Goal: Task Accomplishment & Management: Complete application form

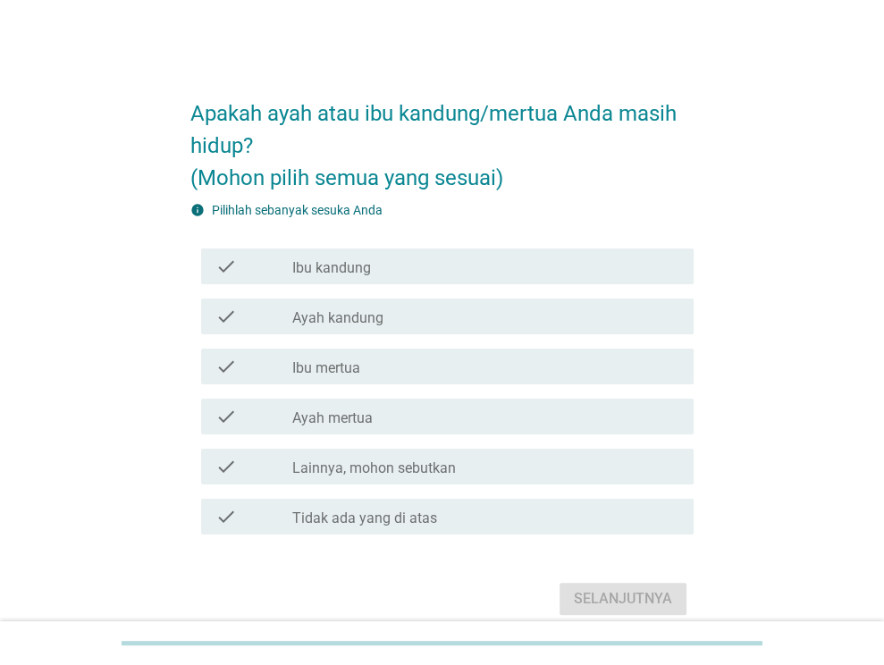
click at [105, 269] on div "Apakah ayah atau ibu kandung/mertua Anda masih hidup? (Mohon pilih semua yang s…" at bounding box center [442, 350] width 799 height 570
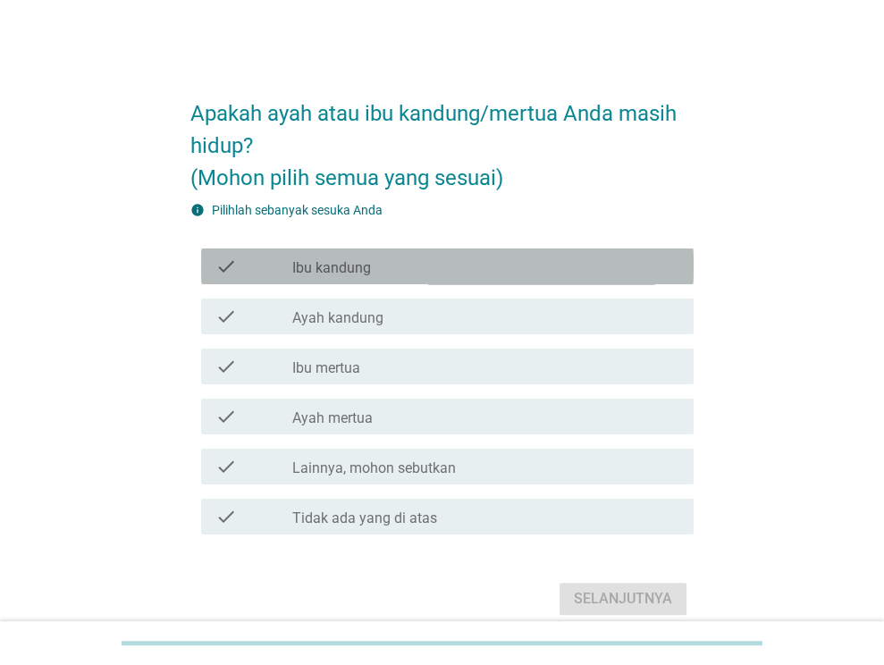
click at [393, 274] on div "check_box_outline_blank Ibu kandung" at bounding box center [485, 266] width 387 height 21
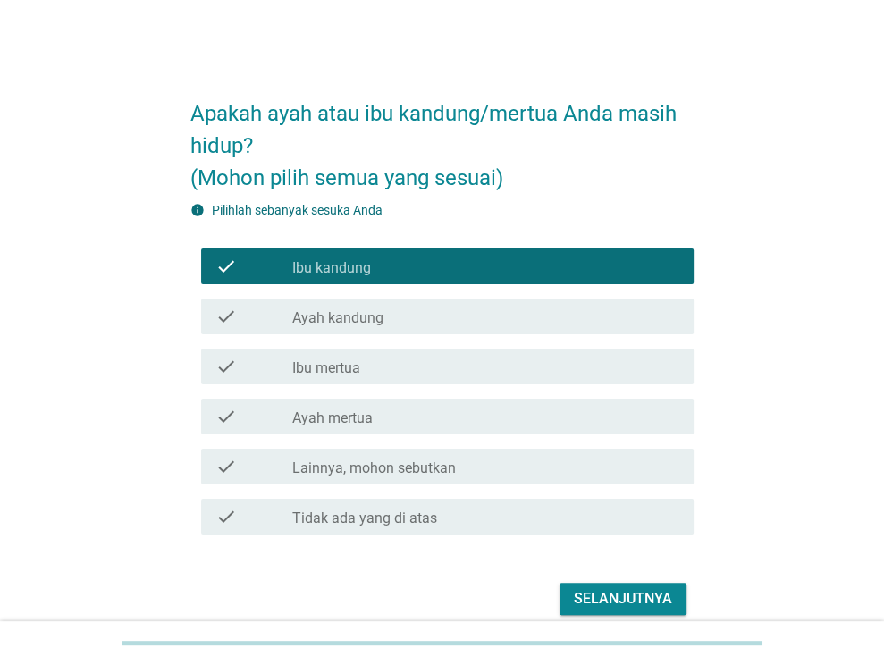
click at [394, 311] on div "check_box_outline_blank Ayah kandung" at bounding box center [485, 316] width 387 height 21
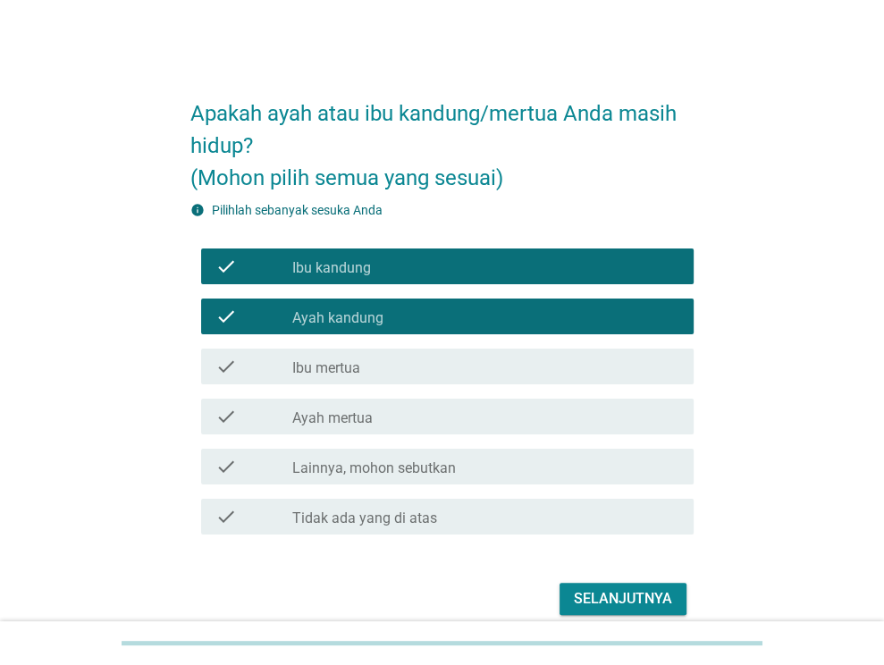
click at [402, 366] on div "check_box_outline_blank Ibu mertua" at bounding box center [485, 366] width 387 height 21
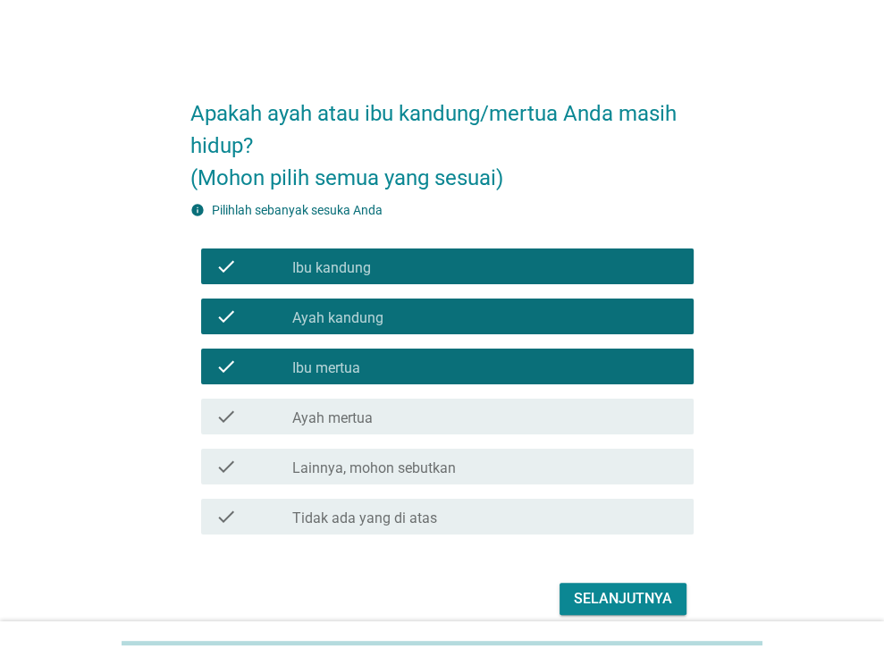
click at [416, 420] on div "check_box_outline_blank Ayah mertua" at bounding box center [485, 416] width 387 height 21
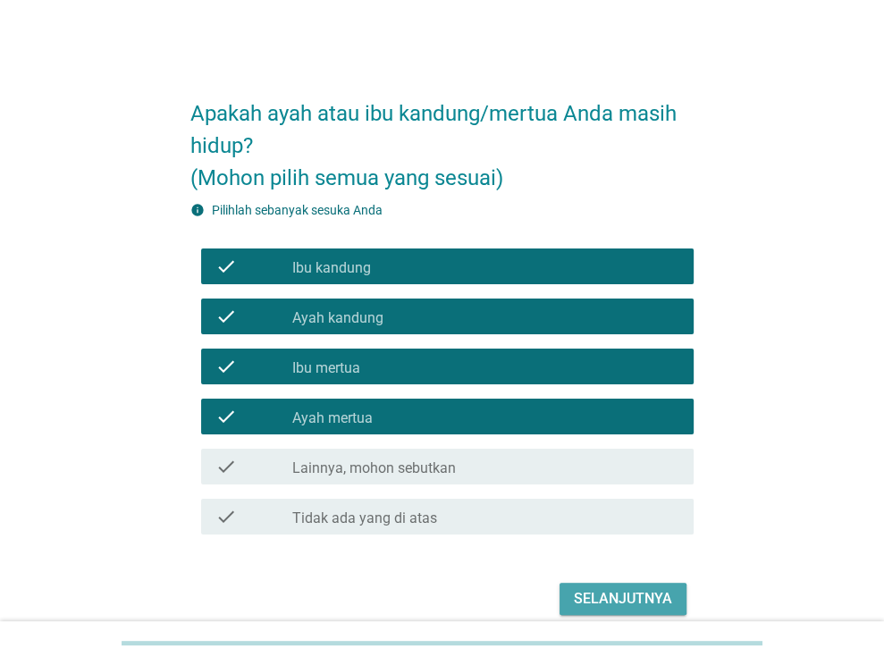
click at [631, 600] on div "Selanjutnya" at bounding box center [623, 598] width 98 height 21
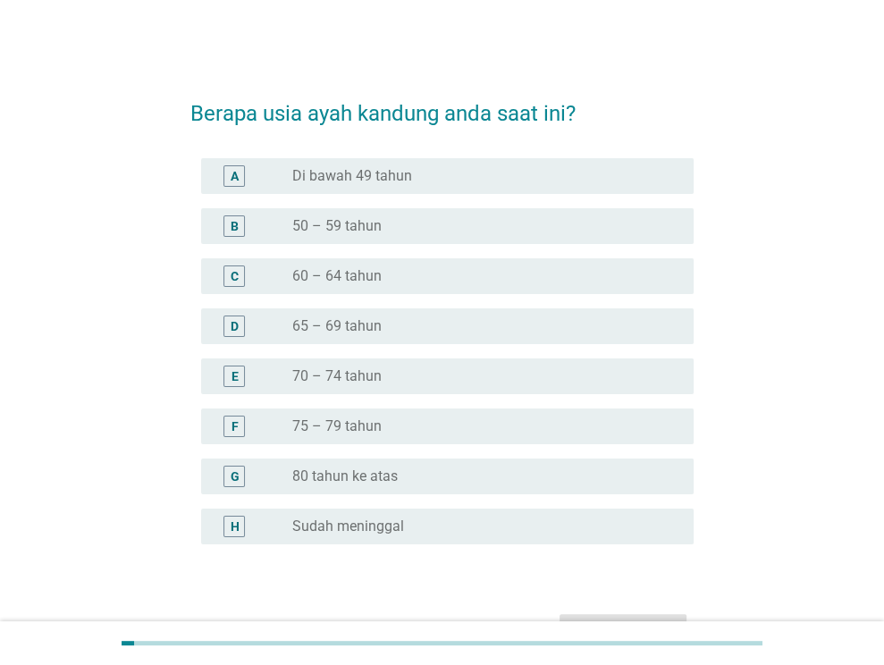
click at [387, 369] on div "radio_button_unchecked 70 – 74 tahun" at bounding box center [478, 377] width 373 height 18
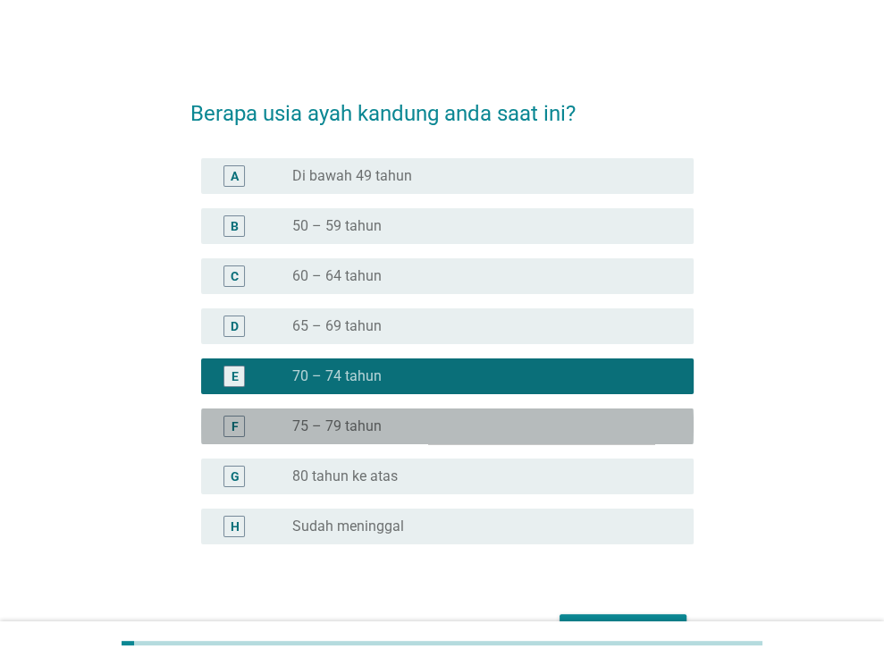
click at [553, 421] on div "radio_button_unchecked 75 – 79 tahun" at bounding box center [478, 427] width 373 height 18
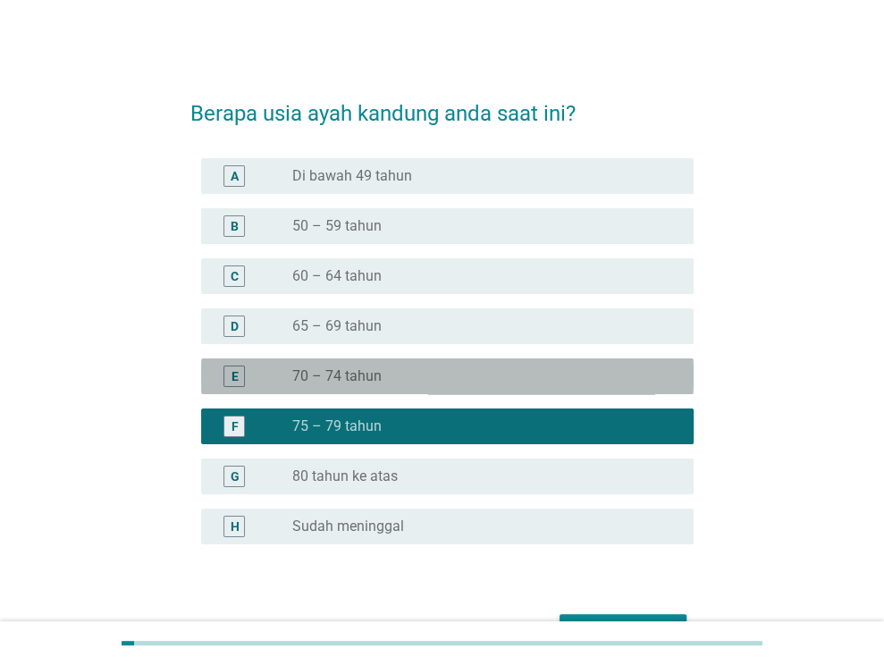
click at [404, 392] on div "E radio_button_unchecked 70 – 74 tahun" at bounding box center [447, 377] width 493 height 36
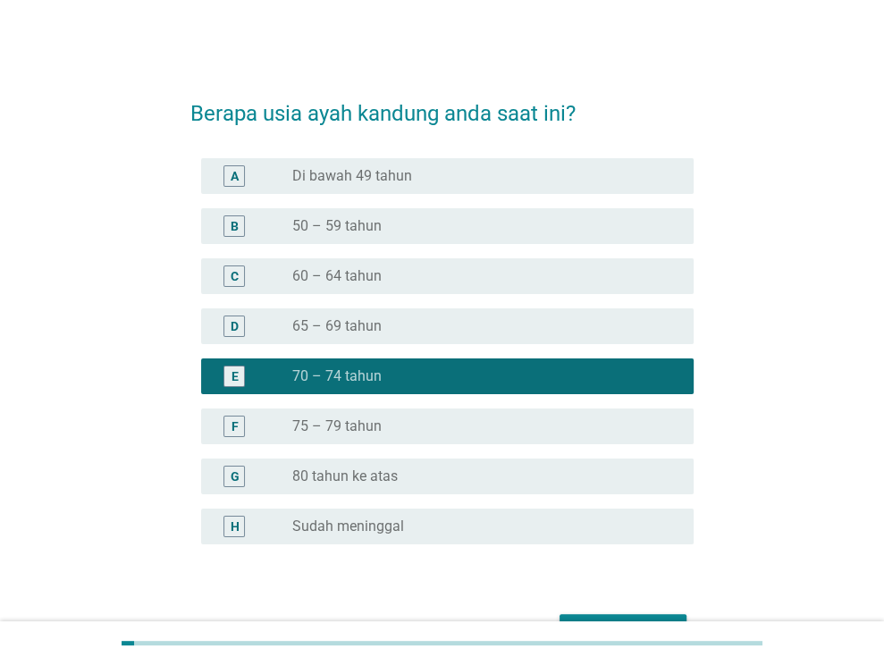
click at [577, 615] on button "Selanjutnya" at bounding box center [623, 630] width 127 height 32
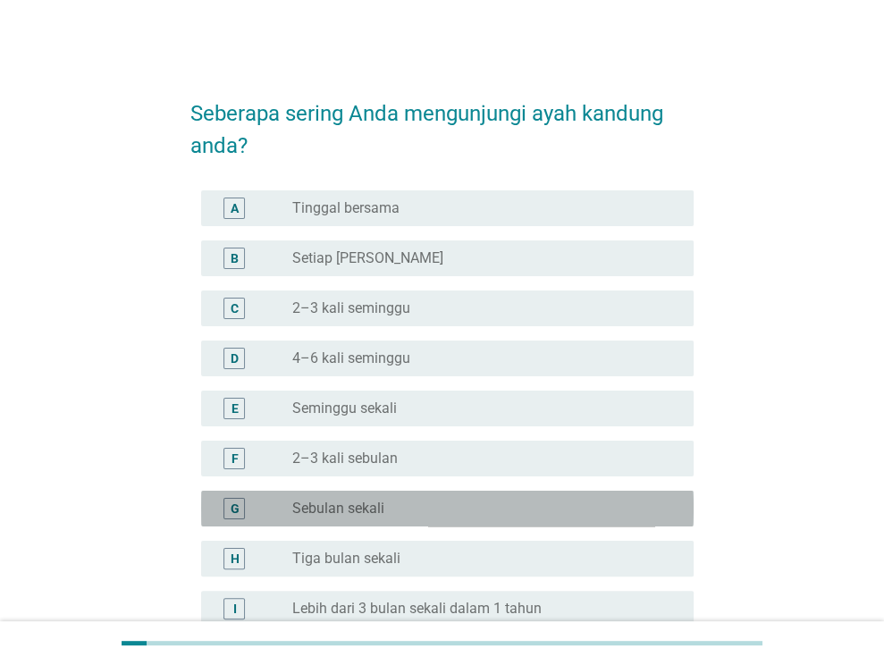
click at [425, 508] on div "radio_button_unchecked Sebulan sekali" at bounding box center [478, 509] width 373 height 18
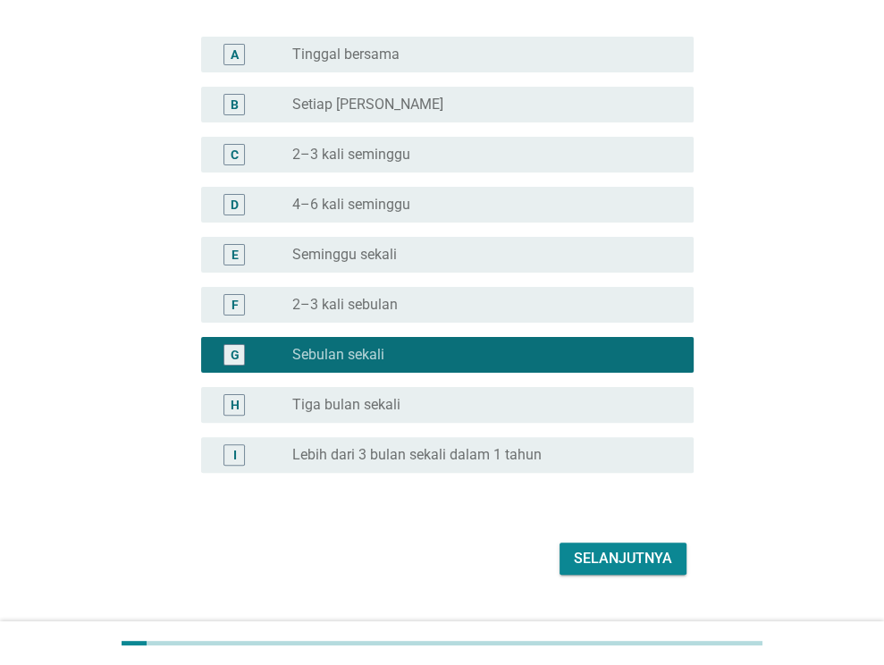
scroll to position [191, 0]
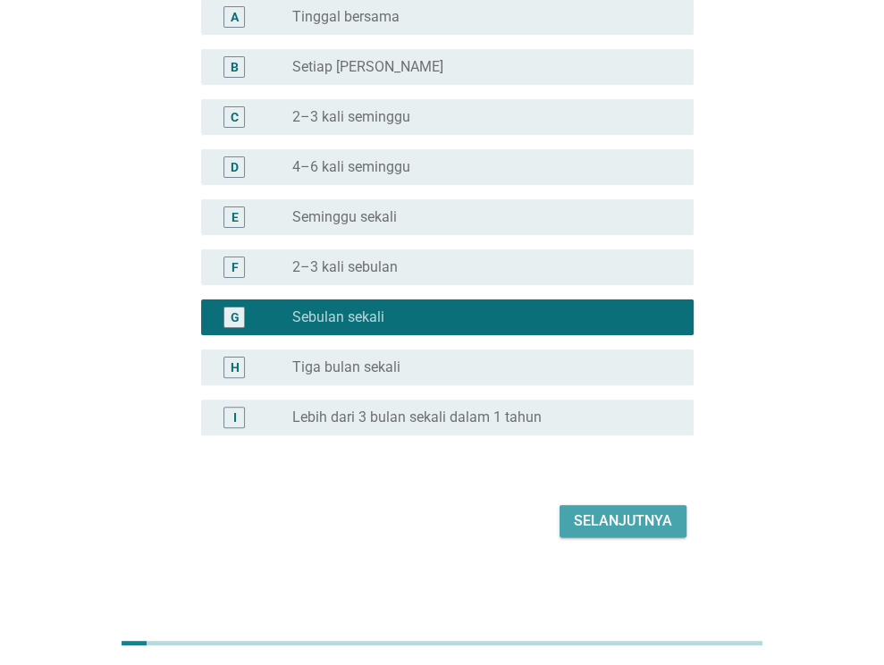
click at [651, 518] on div "Selanjutnya" at bounding box center [623, 521] width 98 height 21
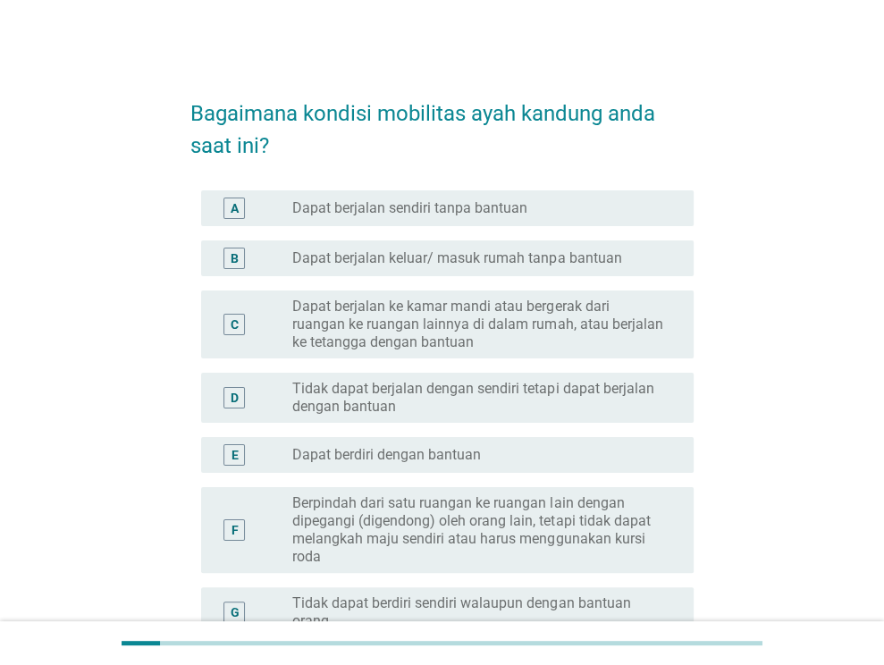
click at [456, 199] on label "Dapat berjalan sendiri tanpa bantuan" at bounding box center [409, 208] width 235 height 18
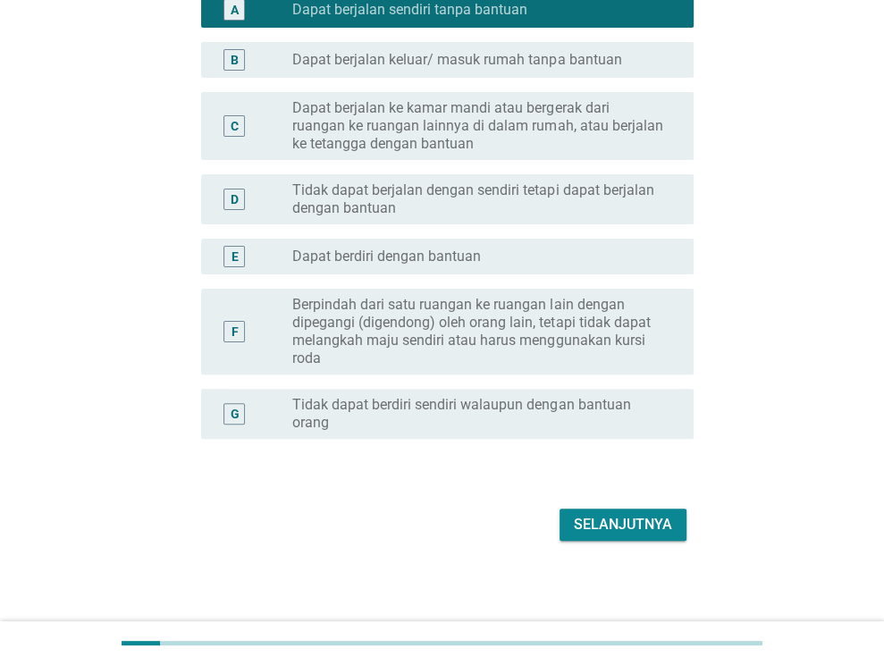
scroll to position [202, 0]
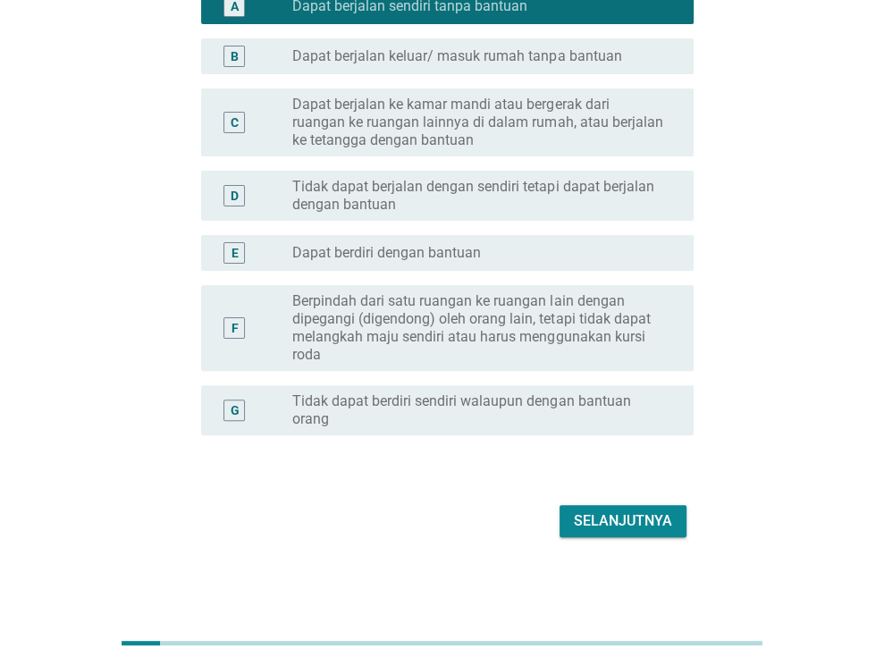
click at [624, 529] on div "Selanjutnya" at bounding box center [623, 521] width 98 height 21
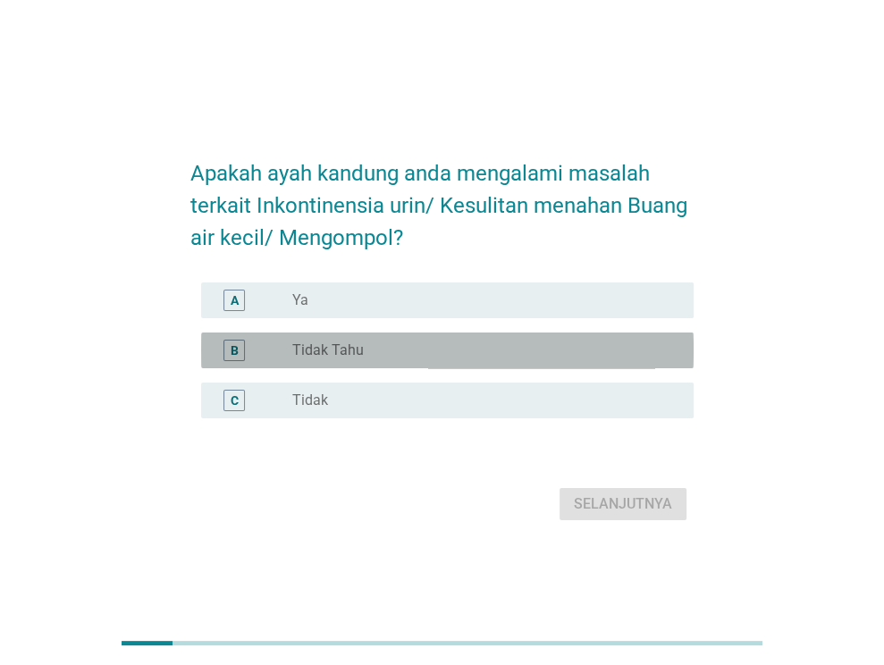
click at [383, 353] on div "radio_button_unchecked Tidak Tahu" at bounding box center [478, 351] width 373 height 18
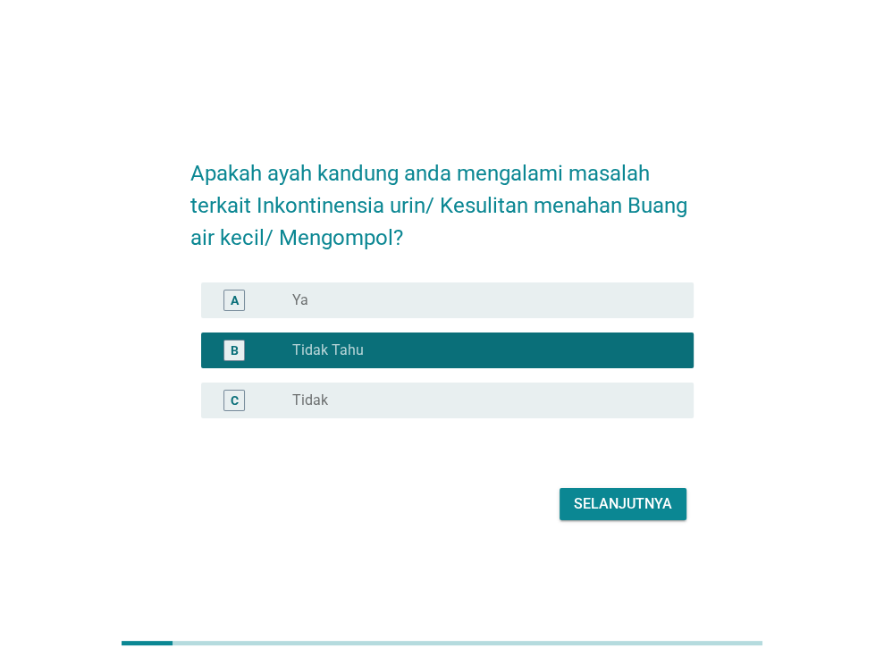
click at [444, 392] on div "radio_button_unchecked Tidak" at bounding box center [478, 401] width 373 height 18
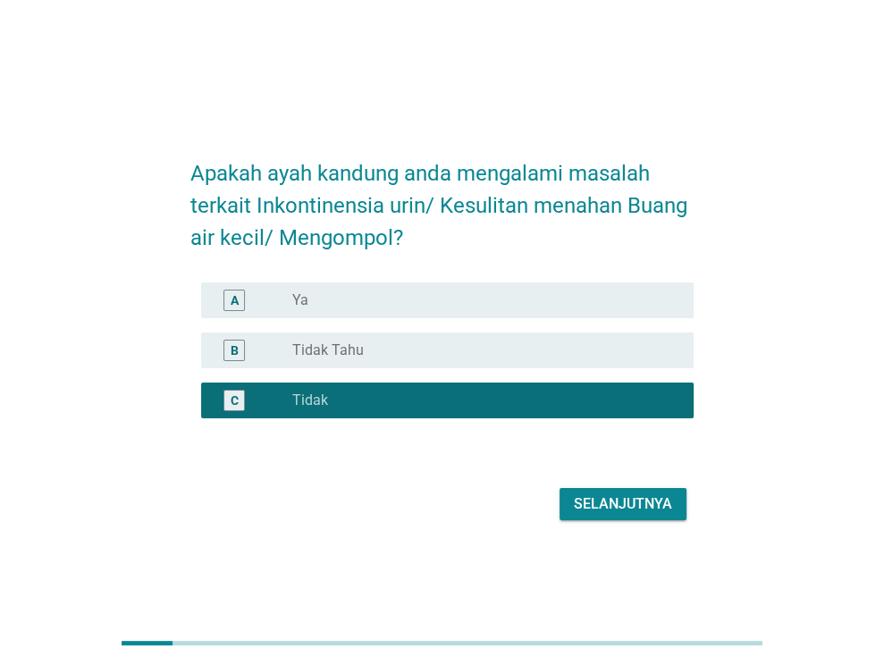
click at [680, 505] on button "Selanjutnya" at bounding box center [623, 504] width 127 height 32
